Goal: Find specific page/section: Find specific page/section

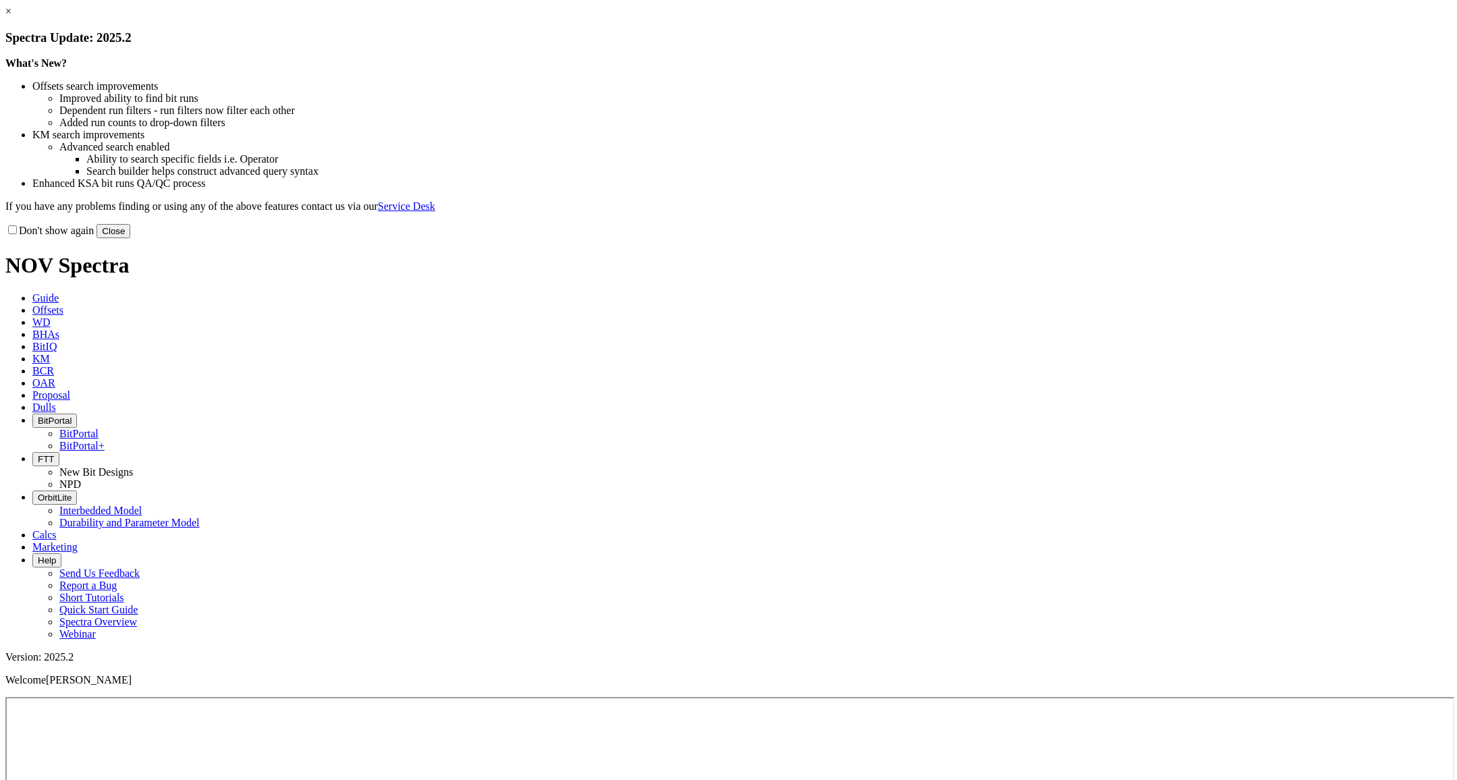
click at [130, 238] on button "Close" at bounding box center [114, 231] width 34 height 14
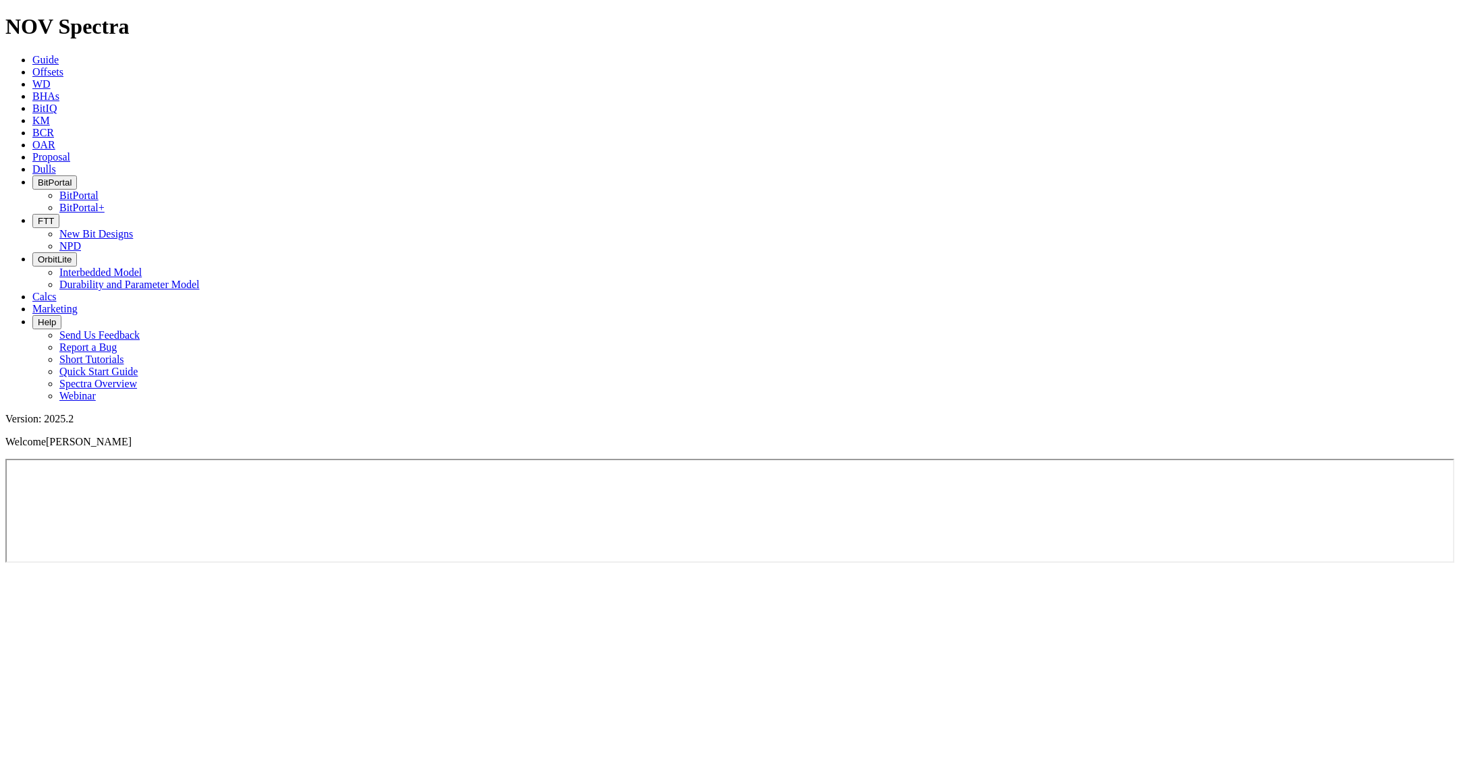
click at [63, 66] on span "Offsets" at bounding box center [47, 71] width 31 height 11
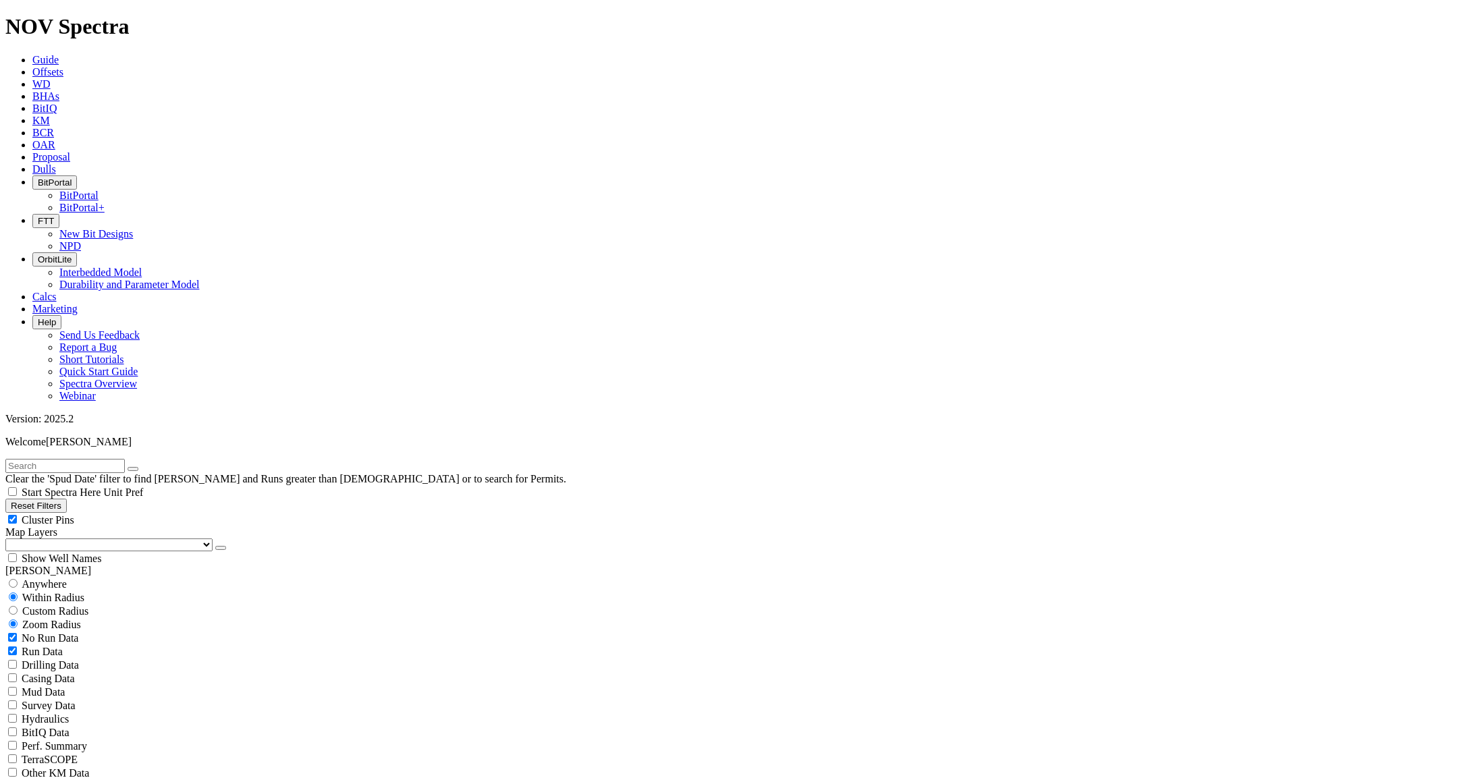
click at [72, 459] on input "text" at bounding box center [64, 466] width 119 height 14
type input "A302247"
click at [88, 459] on input "text" at bounding box center [64, 466] width 119 height 14
type input "A302247"
click at [146, 469] on icon "submit" at bounding box center [146, 469] width 0 height 0
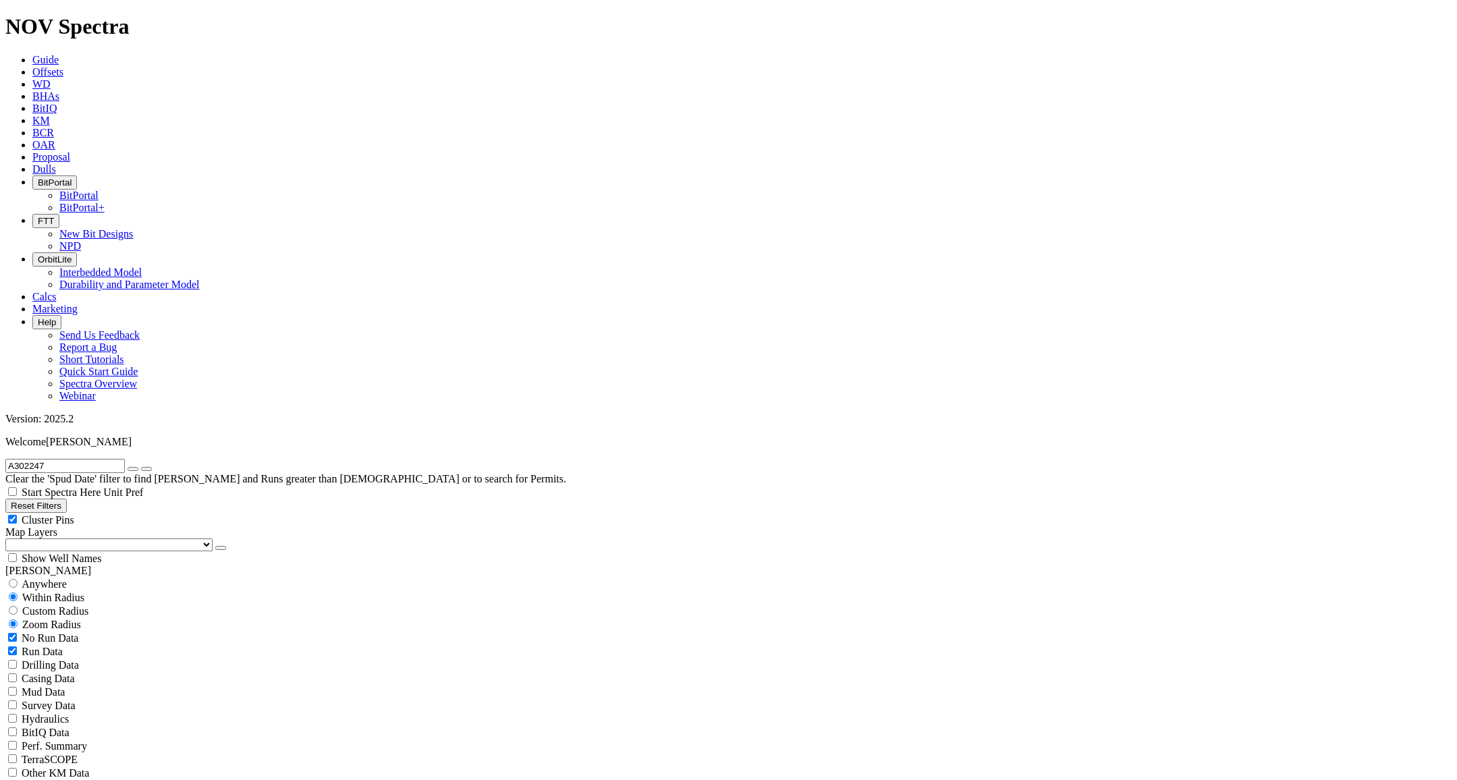
click at [67, 578] on span "Anywhere" at bounding box center [44, 583] width 45 height 11
radio input "true"
radio input "false"
